Goal: Task Accomplishment & Management: Complete application form

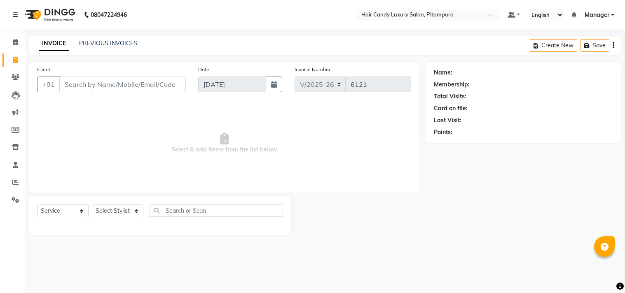
select select "4720"
select select "service"
click at [110, 80] on input "Client" at bounding box center [122, 85] width 126 height 16
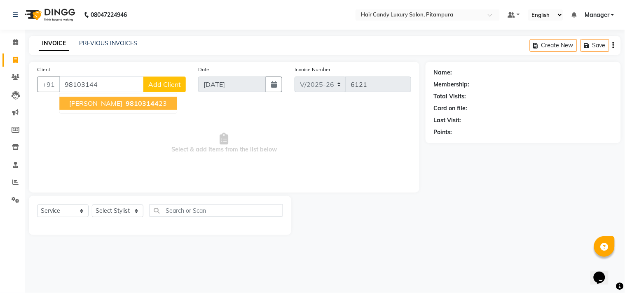
click at [118, 105] on button "POONAM GOEL 98103144 23" at bounding box center [117, 103] width 117 height 13
type input "9810314423"
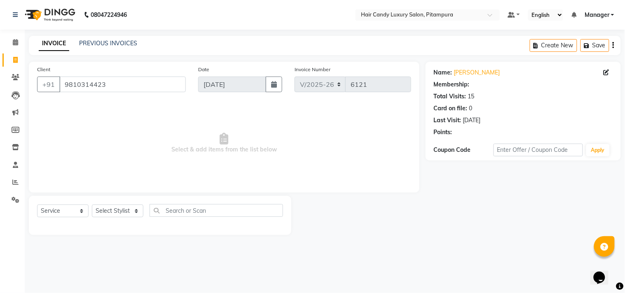
select select "1: Object"
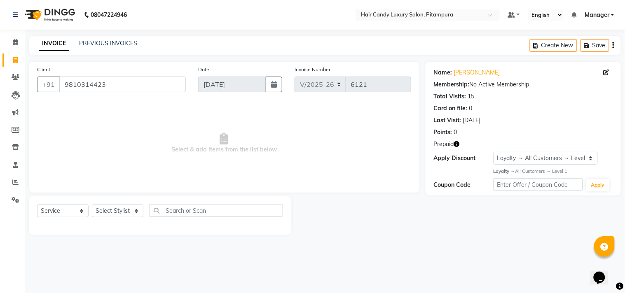
click at [458, 143] on icon "button" at bounding box center [457, 144] width 6 height 6
drag, startPoint x: 344, startPoint y: 186, endPoint x: 197, endPoint y: 202, distance: 148.4
click at [341, 187] on div "Client +91 9810314423 Date 04-09-2025 Invoice Number V/2025 V/2025-26 6121 Sele…" at bounding box center [224, 127] width 391 height 131
click at [136, 212] on select "Select Stylist Aarif AMAN ANJALI Arman Arshad ARSHAD SALMANI ASHU FAIZ gaurav H…" at bounding box center [117, 211] width 51 height 13
select select "60684"
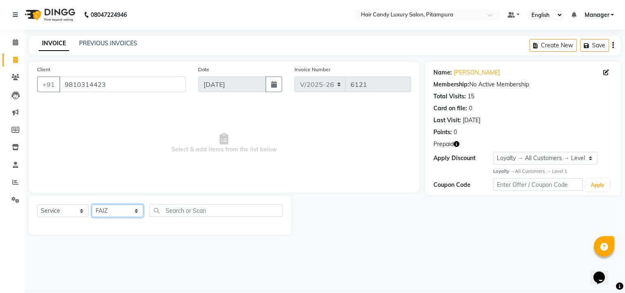
click at [92, 205] on select "Select Stylist Aarif AMAN ANJALI Arman Arshad ARSHAD SALMANI ASHU FAIZ gaurav H…" at bounding box center [117, 211] width 51 height 13
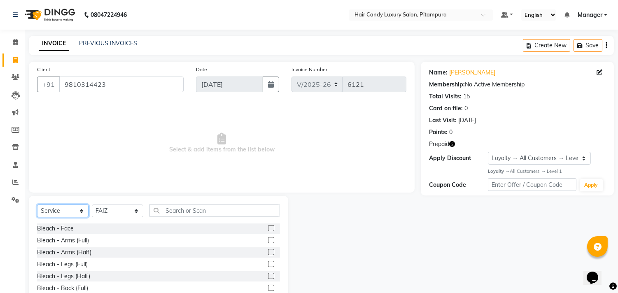
click at [79, 211] on select "Select Service Product Membership Package Voucher Prepaid Gift Card" at bounding box center [62, 211] width 51 height 13
select select "product"
click at [37, 205] on select "Select Service Product Membership Package Voucher Prepaid Gift Card" at bounding box center [62, 211] width 51 height 13
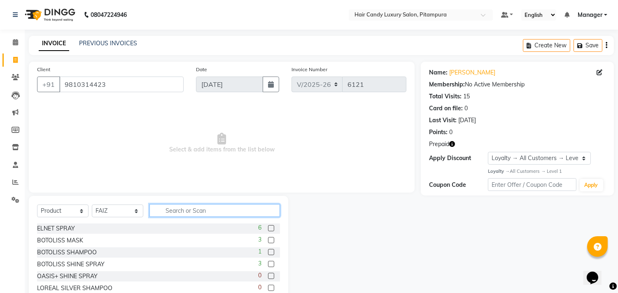
click at [185, 211] on input "text" at bounding box center [215, 210] width 131 height 13
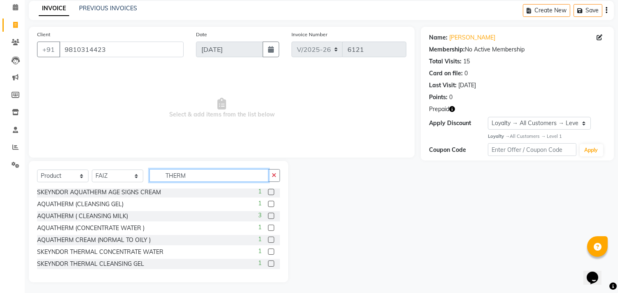
scroll to position [36, 0]
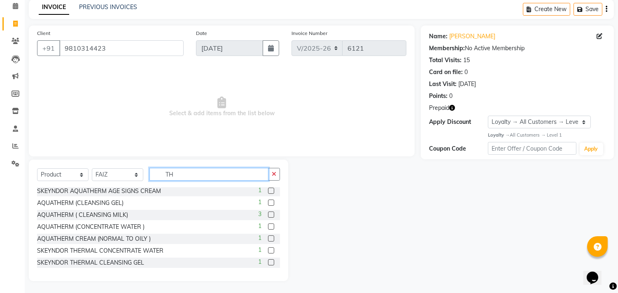
type input "T"
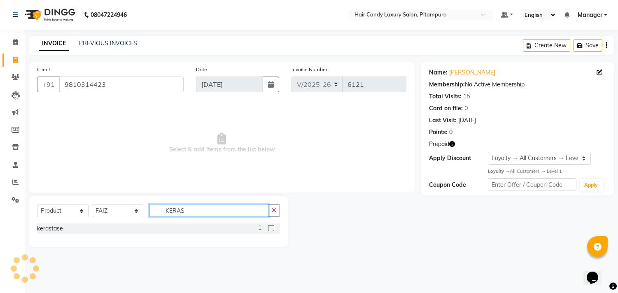
scroll to position [0, 0]
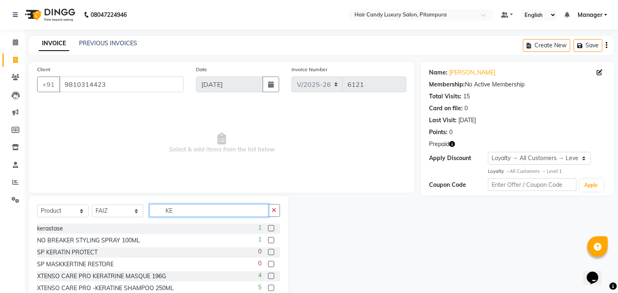
type input "K"
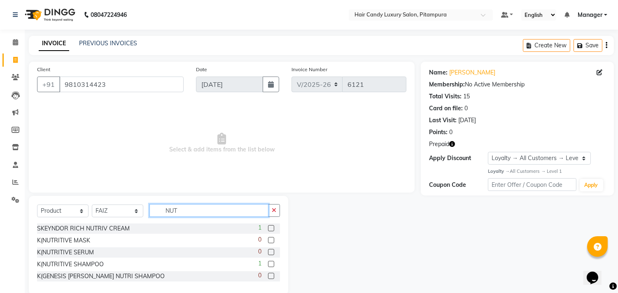
scroll to position [14, 0]
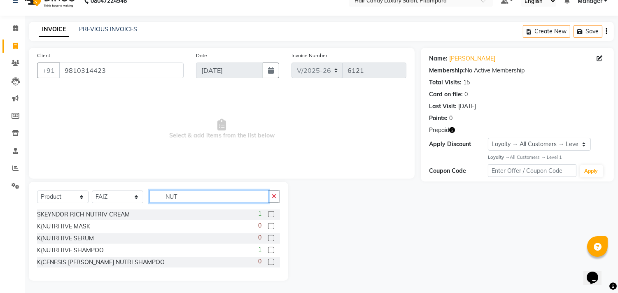
type input "NUT"
click at [272, 249] on label at bounding box center [271, 250] width 6 height 6
click at [272, 249] on input "checkbox" at bounding box center [270, 250] width 5 height 5
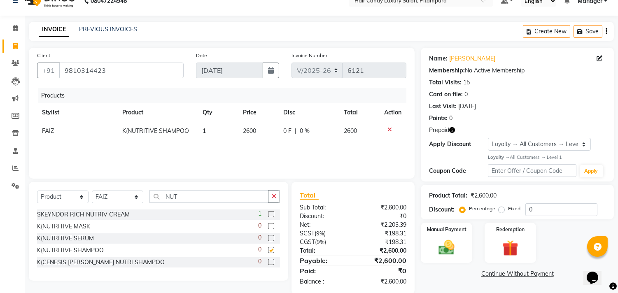
checkbox input "false"
click at [250, 130] on span "2600" at bounding box center [249, 130] width 13 height 7
select select "60684"
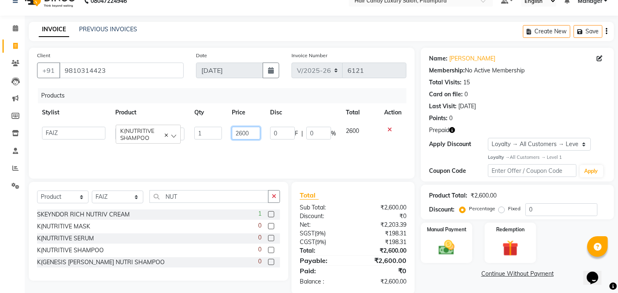
drag, startPoint x: 240, startPoint y: 134, endPoint x: 252, endPoint y: 136, distance: 12.5
click at [244, 135] on input "2600" at bounding box center [246, 133] width 28 height 13
type input "2800"
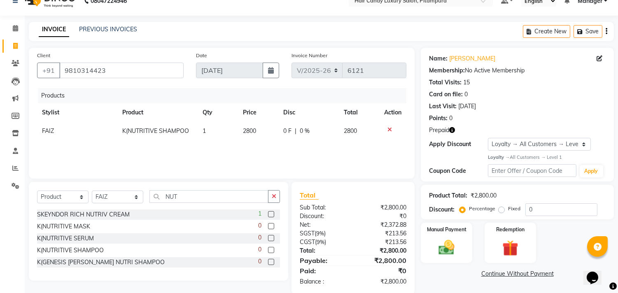
click at [373, 150] on div "Products Stylist Product Qty Price Disc Total Action FAIZ K(NUTRITIVE SHAMPOO 1…" at bounding box center [222, 129] width 370 height 82
click at [363, 150] on div "Products Stylist Product Qty Price Disc Total Action FAIZ K(NUTRITIVE SHAMPOO 1…" at bounding box center [222, 129] width 370 height 82
drag, startPoint x: 390, startPoint y: 128, endPoint x: 299, endPoint y: 180, distance: 104.6
click at [390, 128] on icon at bounding box center [390, 130] width 5 height 6
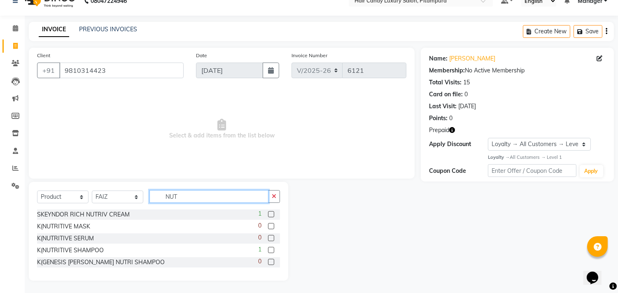
click at [187, 197] on input "NUT" at bounding box center [209, 196] width 119 height 13
type input "N"
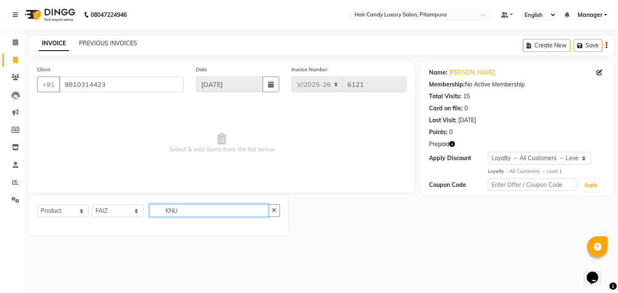
scroll to position [0, 0]
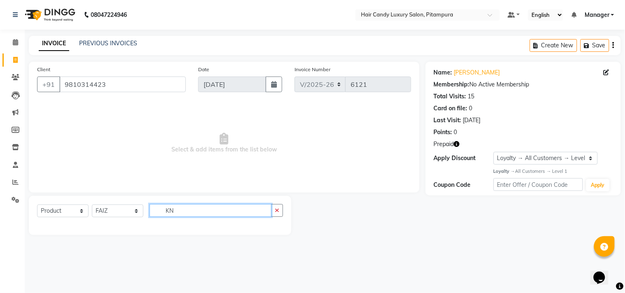
type input "K"
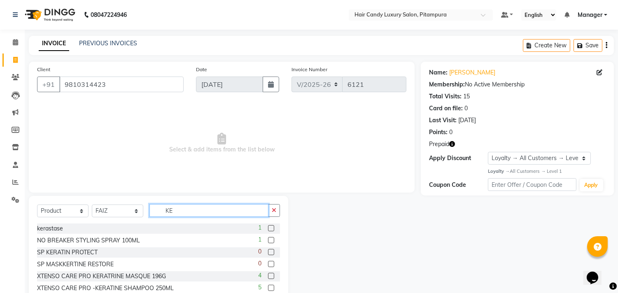
type input "K"
type input "NUT"
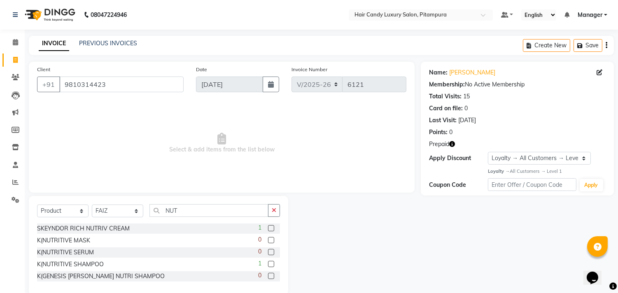
click at [272, 264] on label at bounding box center [271, 264] width 6 height 6
click at [272, 264] on input "checkbox" at bounding box center [270, 264] width 5 height 5
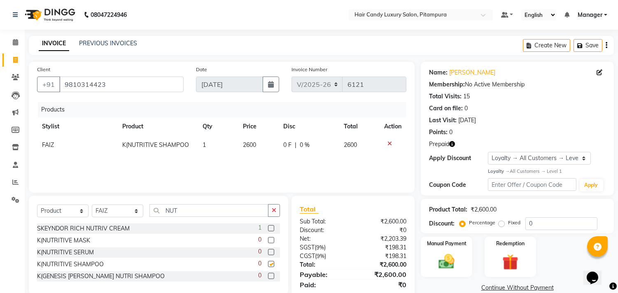
checkbox input "false"
click at [248, 143] on span "2600" at bounding box center [249, 144] width 13 height 7
select select "60684"
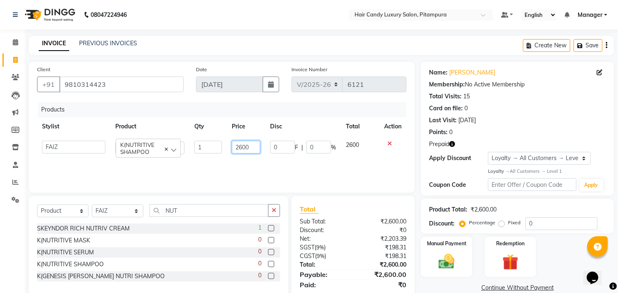
click at [241, 145] on input "2600" at bounding box center [246, 147] width 28 height 13
type input "2800"
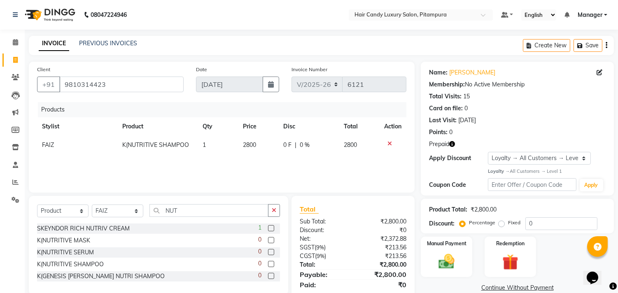
click at [295, 167] on div "Products Stylist Product Qty Price Disc Total Action FAIZ K(NUTRITIVE SHAMPOO 1…" at bounding box center [222, 143] width 370 height 82
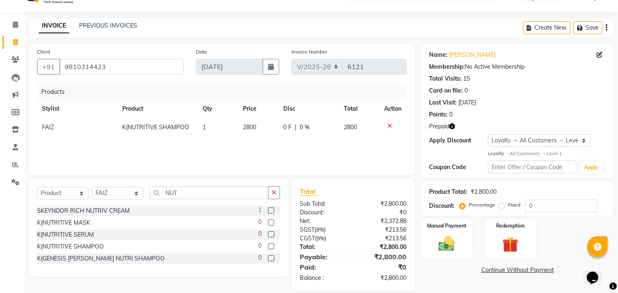
scroll to position [27, 0]
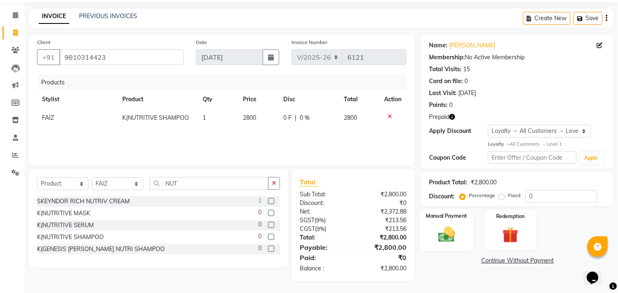
click at [453, 236] on img at bounding box center [446, 234] width 27 height 19
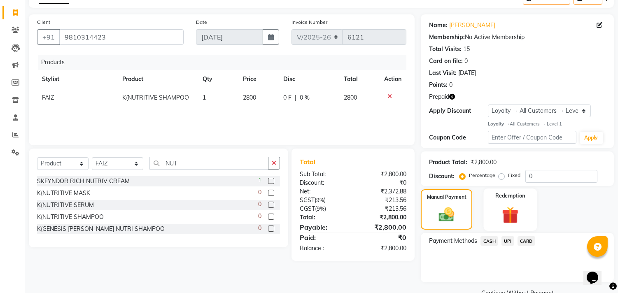
scroll to position [66, 0]
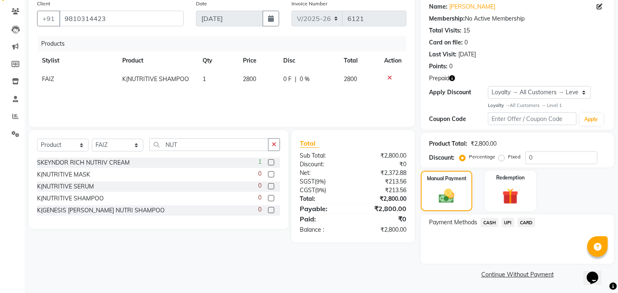
click at [492, 222] on span "CASH" at bounding box center [490, 222] width 18 height 9
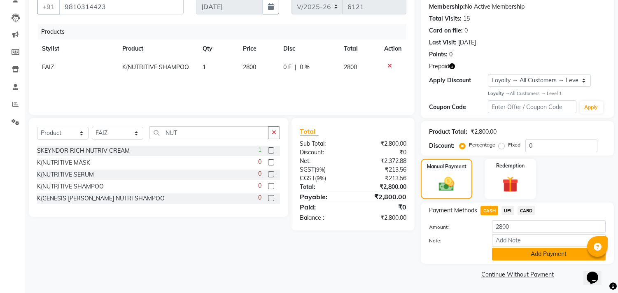
click at [517, 252] on button "Add Payment" at bounding box center [549, 254] width 114 height 13
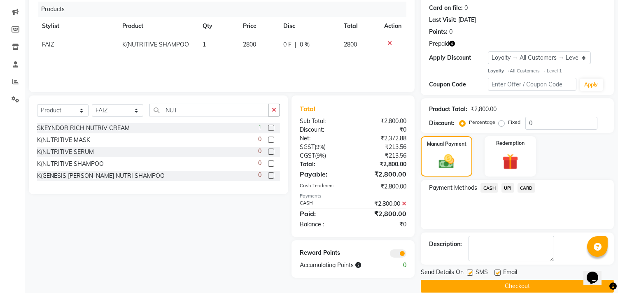
scroll to position [112, 0]
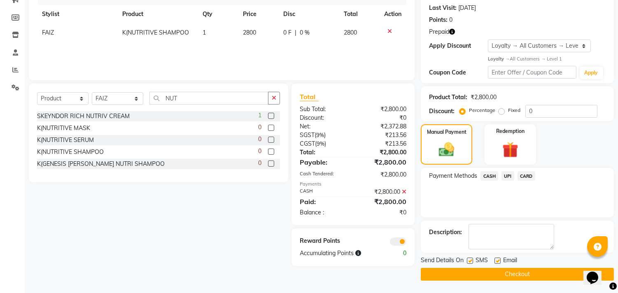
click at [400, 241] on span at bounding box center [398, 242] width 16 height 8
click at [407, 243] on input "checkbox" at bounding box center [407, 243] width 0 height 0
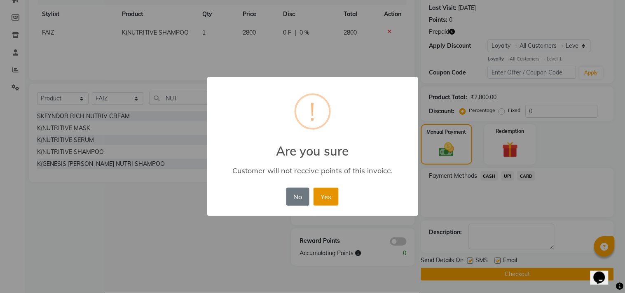
click at [334, 190] on button "Yes" at bounding box center [325, 197] width 25 height 18
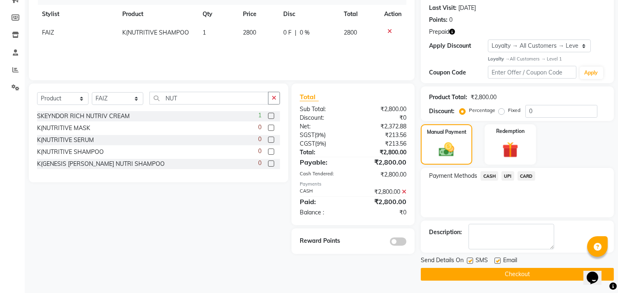
click at [501, 277] on button "Checkout" at bounding box center [517, 274] width 193 height 13
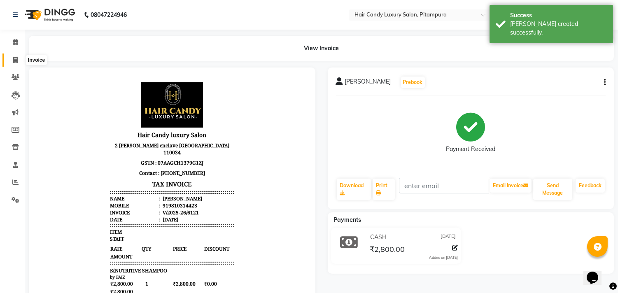
click at [14, 59] on icon at bounding box center [15, 60] width 5 height 6
select select "4720"
select select "service"
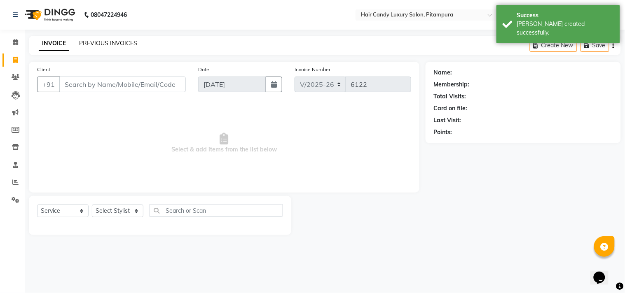
click at [112, 44] on link "PREVIOUS INVOICES" at bounding box center [108, 43] width 58 height 7
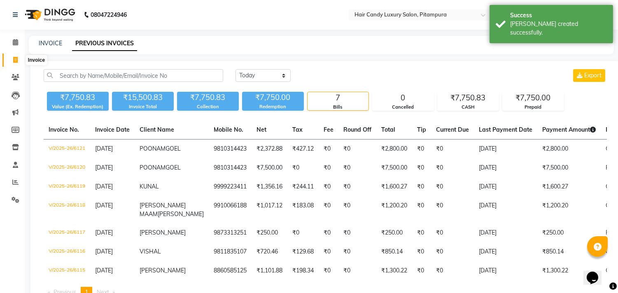
click at [16, 58] on icon at bounding box center [15, 60] width 5 height 6
select select "service"
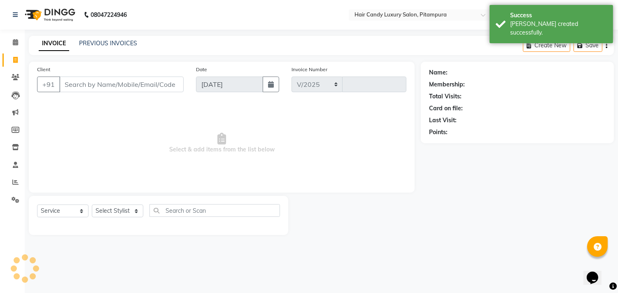
select select "4720"
type input "6122"
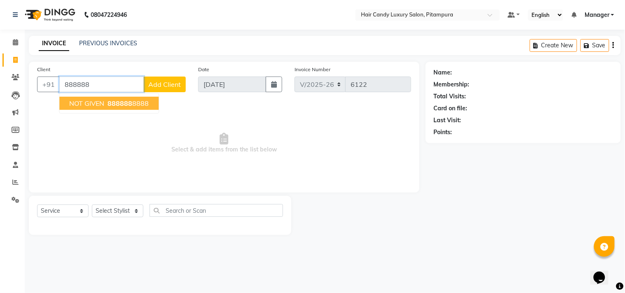
click at [119, 102] on span "888888" at bounding box center [120, 103] width 25 height 8
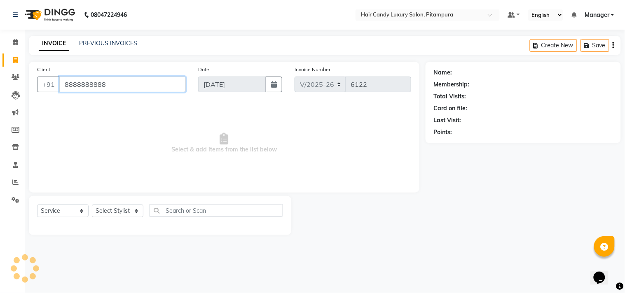
type input "8888888888"
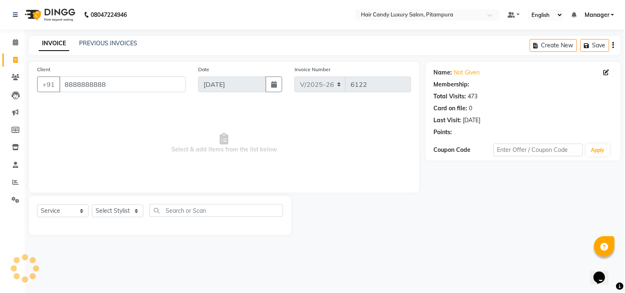
select select "1: Object"
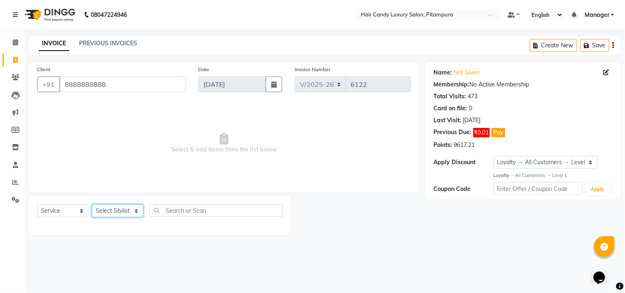
drag, startPoint x: 135, startPoint y: 213, endPoint x: 138, endPoint y: 207, distance: 6.6
click at [135, 213] on select "Select Stylist Aarif AMAN ANJALI Arman Arshad ARSHAD SALMANI ASHU FAIZ gaurav H…" at bounding box center [117, 211] width 51 height 13
select select "28032"
click at [92, 205] on select "Select Stylist Aarif AMAN ANJALI Arman Arshad ARSHAD SALMANI ASHU FAIZ gaurav H…" at bounding box center [117, 211] width 51 height 13
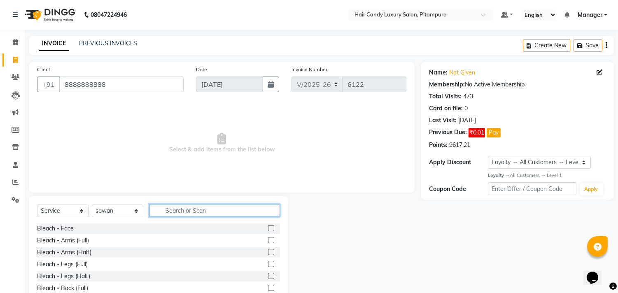
click at [208, 211] on input "text" at bounding box center [215, 210] width 131 height 13
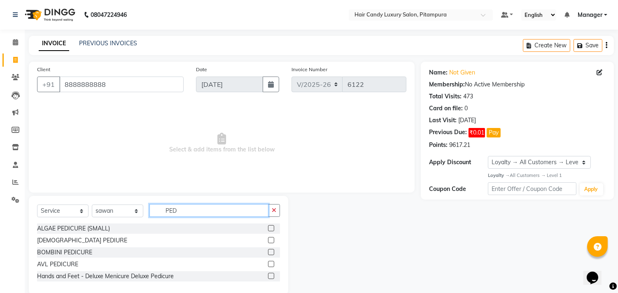
type input "PED"
click at [269, 263] on label at bounding box center [271, 264] width 6 height 6
click at [269, 263] on input "checkbox" at bounding box center [270, 264] width 5 height 5
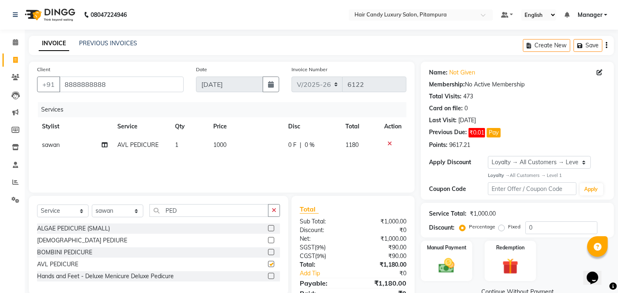
checkbox input "false"
drag, startPoint x: 545, startPoint y: 228, endPoint x: 482, endPoint y: 221, distance: 63.4
click at [500, 228] on div "Percentage Fixed 0" at bounding box center [529, 228] width 136 height 13
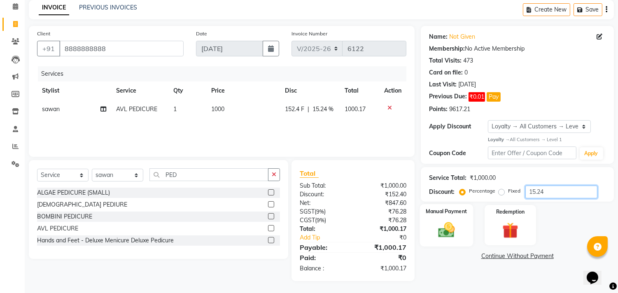
type input "15.24"
click at [454, 229] on img at bounding box center [446, 229] width 27 height 19
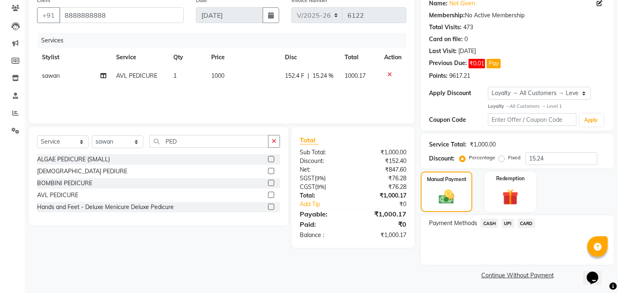
scroll to position [70, 0]
click at [489, 224] on span "CASH" at bounding box center [490, 222] width 18 height 9
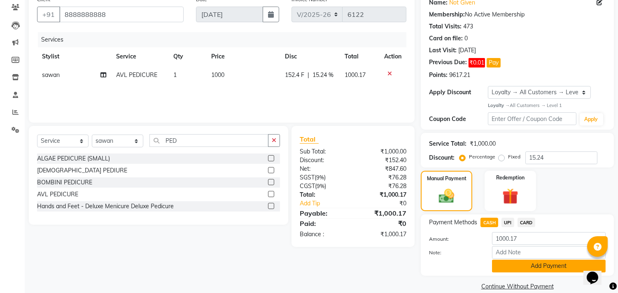
click at [528, 269] on button "Add Payment" at bounding box center [549, 266] width 114 height 13
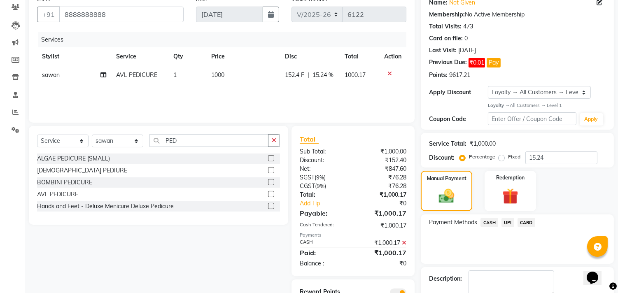
scroll to position [117, 0]
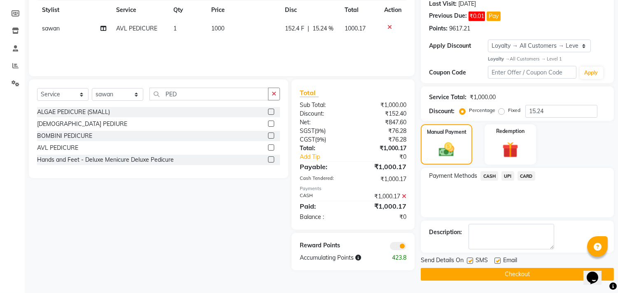
click at [382, 241] on div "Reward Points Accumulating Points 423.8" at bounding box center [353, 251] width 123 height 37
click at [397, 248] on span at bounding box center [398, 246] width 16 height 8
click at [407, 248] on input "checkbox" at bounding box center [407, 248] width 0 height 0
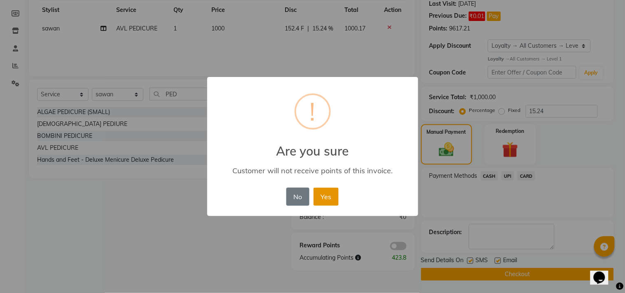
click at [331, 198] on button "Yes" at bounding box center [325, 197] width 25 height 18
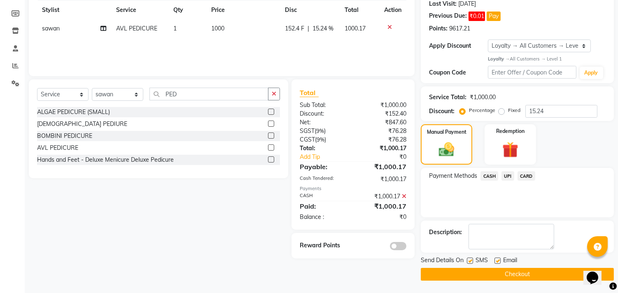
drag, startPoint x: 520, startPoint y: 272, endPoint x: 526, endPoint y: 268, distance: 7.8
click at [522, 270] on button "Checkout" at bounding box center [517, 274] width 193 height 13
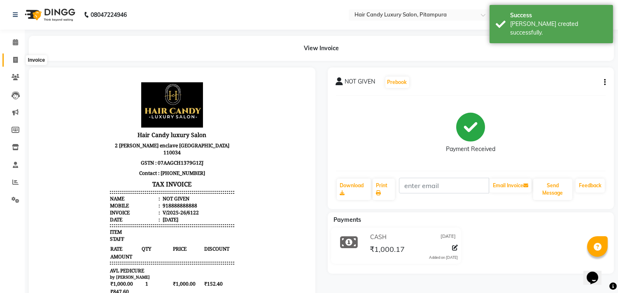
drag, startPoint x: 11, startPoint y: 63, endPoint x: 133, endPoint y: 0, distance: 137.6
click at [11, 64] on span at bounding box center [15, 60] width 14 height 9
select select "service"
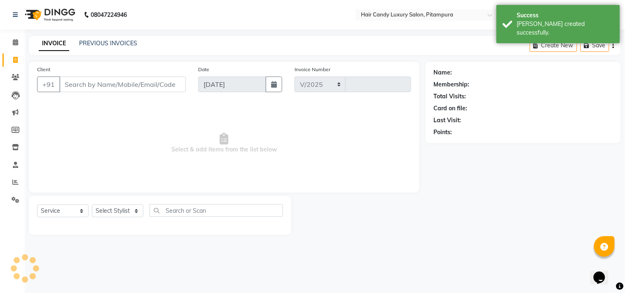
select select "4720"
type input "6123"
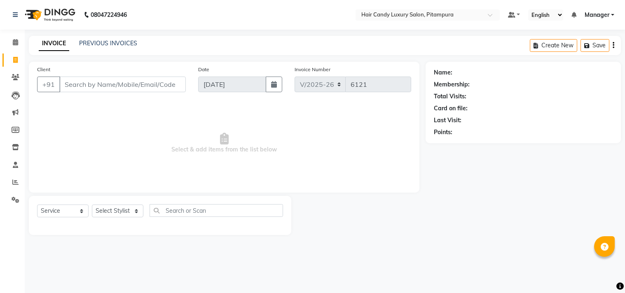
select select "4720"
select select "service"
click at [150, 79] on input "Client" at bounding box center [122, 85] width 126 height 16
click at [118, 42] on link "PREVIOUS INVOICES" at bounding box center [108, 43] width 58 height 7
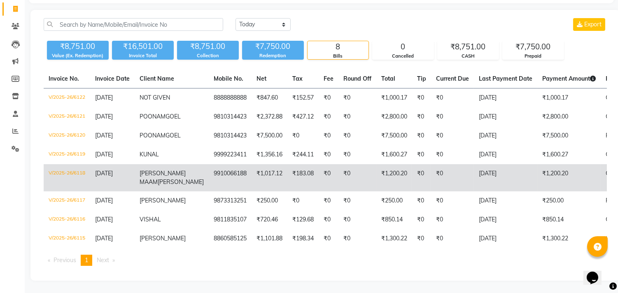
scroll to position [82, 0]
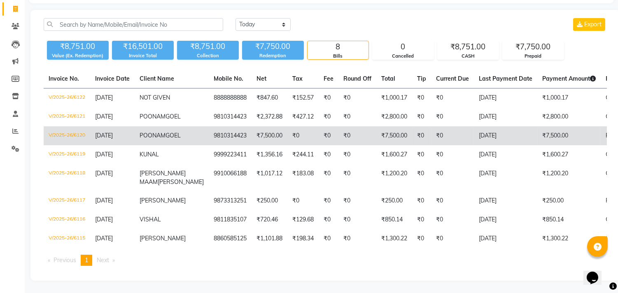
click at [377, 126] on td "₹7,500.00" at bounding box center [395, 135] width 36 height 19
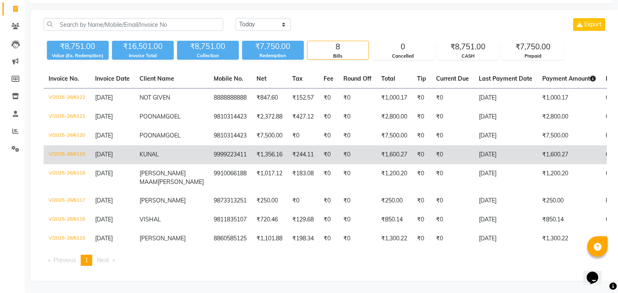
click at [412, 145] on td "₹0" at bounding box center [421, 154] width 19 height 19
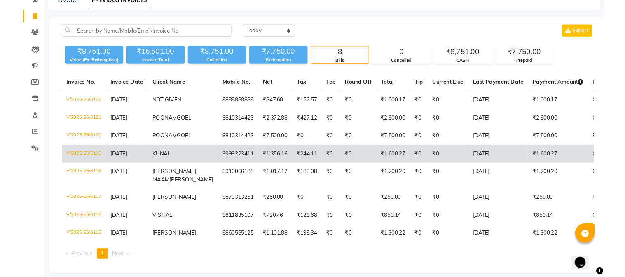
scroll to position [0, 0]
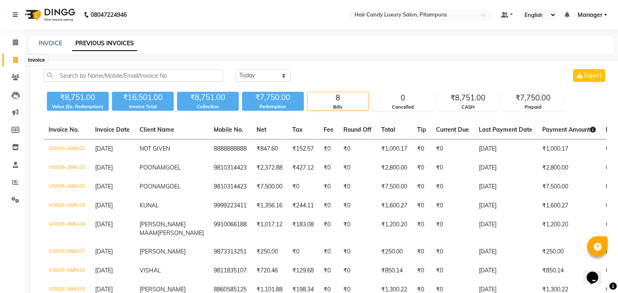
click at [19, 59] on span at bounding box center [15, 60] width 14 height 9
select select "service"
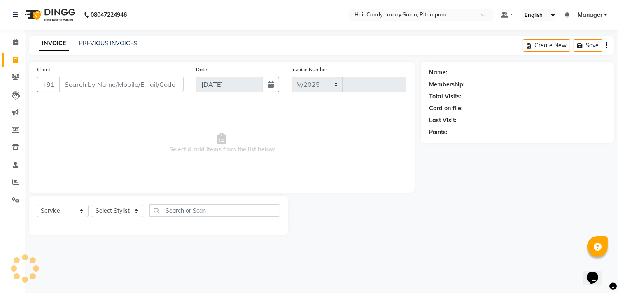
select select "4720"
type input "6123"
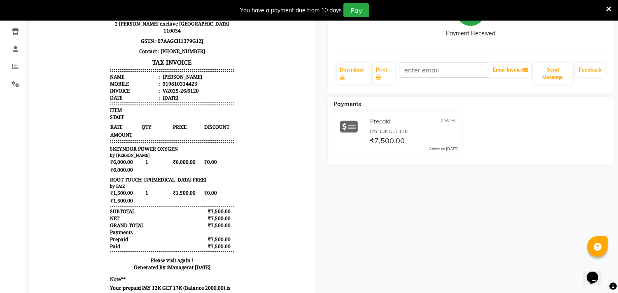
scroll to position [137, 0]
drag, startPoint x: 608, startPoint y: 13, endPoint x: 581, endPoint y: 19, distance: 27.1
click at [608, 13] on div at bounding box center [608, 10] width 5 height 14
click at [608, 10] on icon at bounding box center [608, 8] width 5 height 7
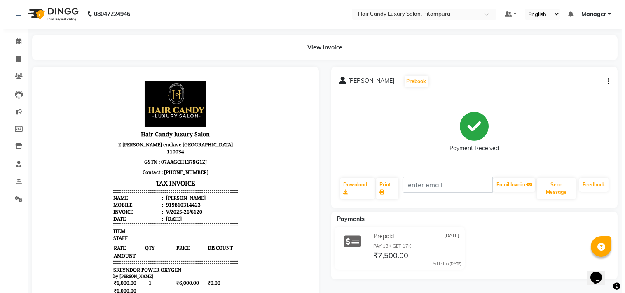
scroll to position [0, 0]
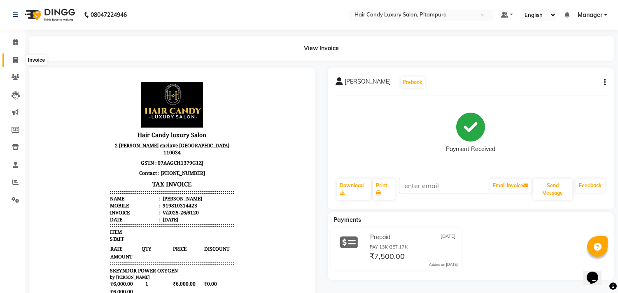
drag, startPoint x: 14, startPoint y: 57, endPoint x: 138, endPoint y: 0, distance: 136.6
click at [14, 58] on icon at bounding box center [15, 60] width 5 height 6
select select "service"
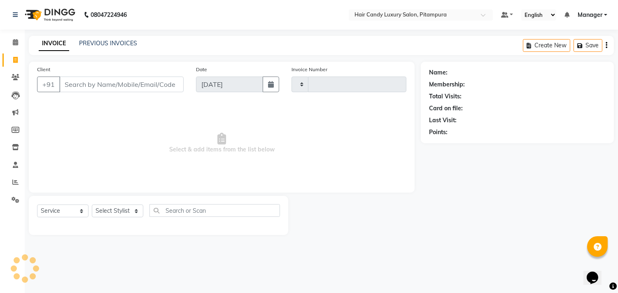
type input "6123"
select select "4720"
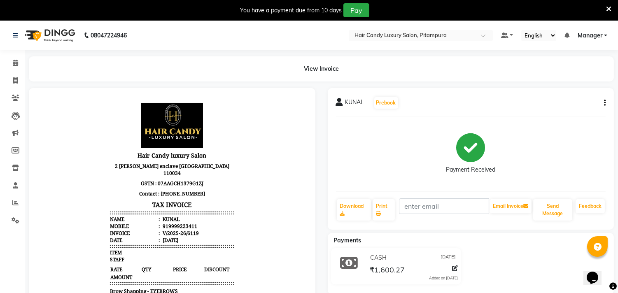
click at [610, 9] on icon at bounding box center [608, 8] width 5 height 7
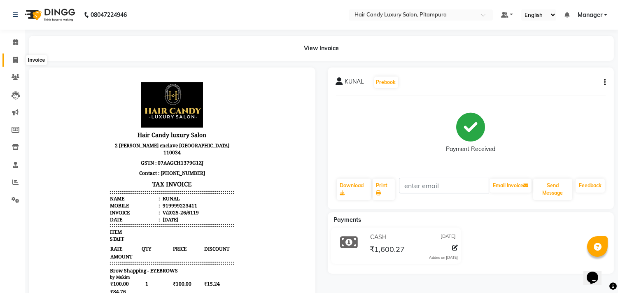
click at [18, 58] on span at bounding box center [15, 60] width 14 height 9
select select "service"
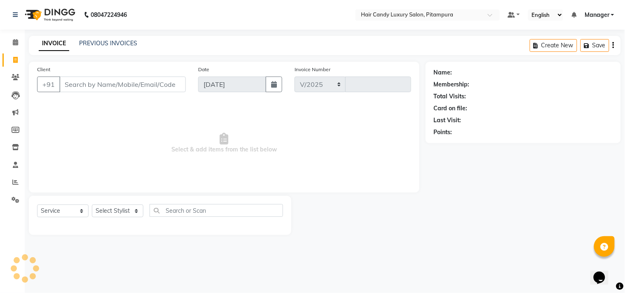
select select "4720"
type input "6123"
click at [130, 41] on link "PREVIOUS INVOICES" at bounding box center [108, 43] width 58 height 7
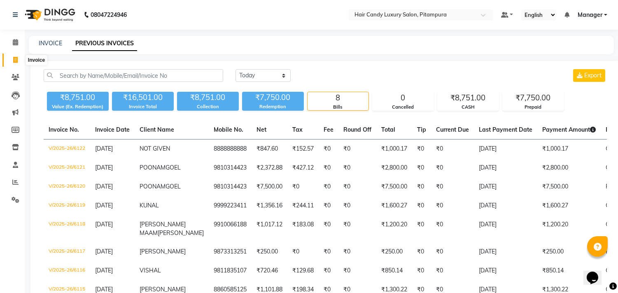
drag, startPoint x: 17, startPoint y: 58, endPoint x: 166, endPoint y: 2, distance: 158.7
click at [17, 58] on icon at bounding box center [15, 60] width 5 height 6
select select "service"
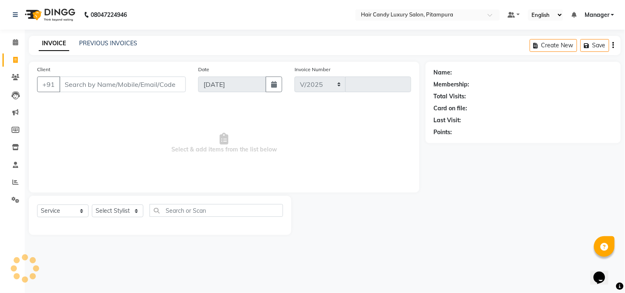
select select "4720"
type input "6123"
